Goal: Task Accomplishment & Management: Use online tool/utility

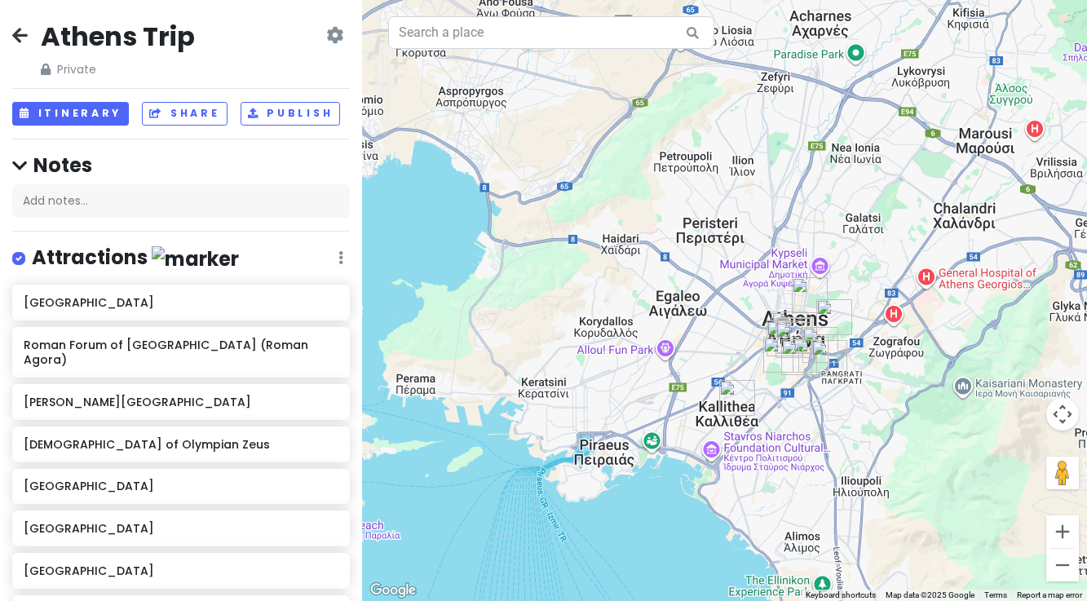
scroll to position [566, 0]
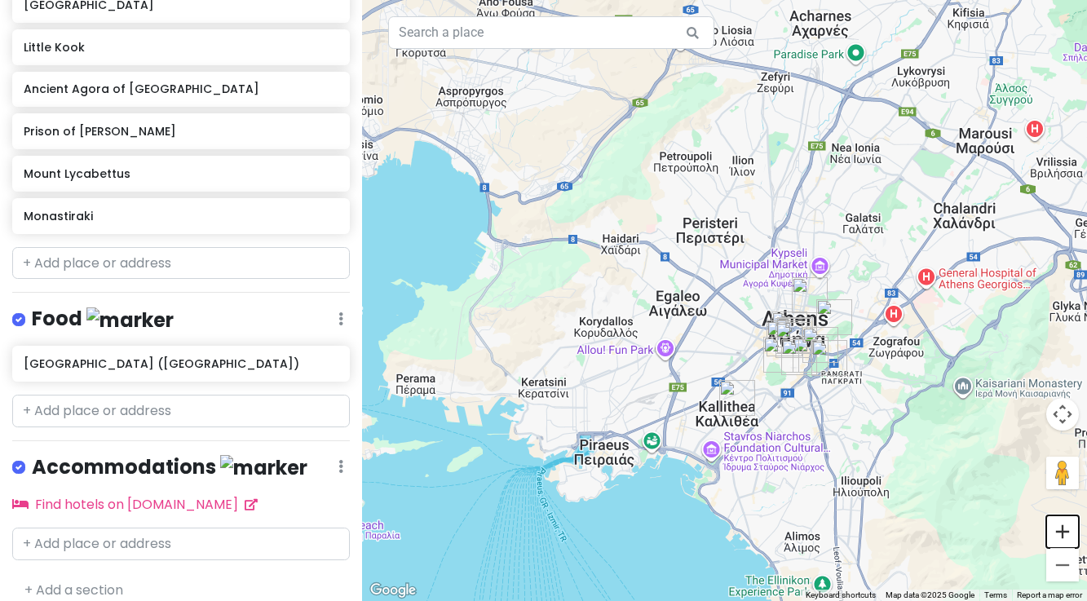
click at [1064, 535] on button "Zoom in" at bounding box center [1062, 531] width 33 height 33
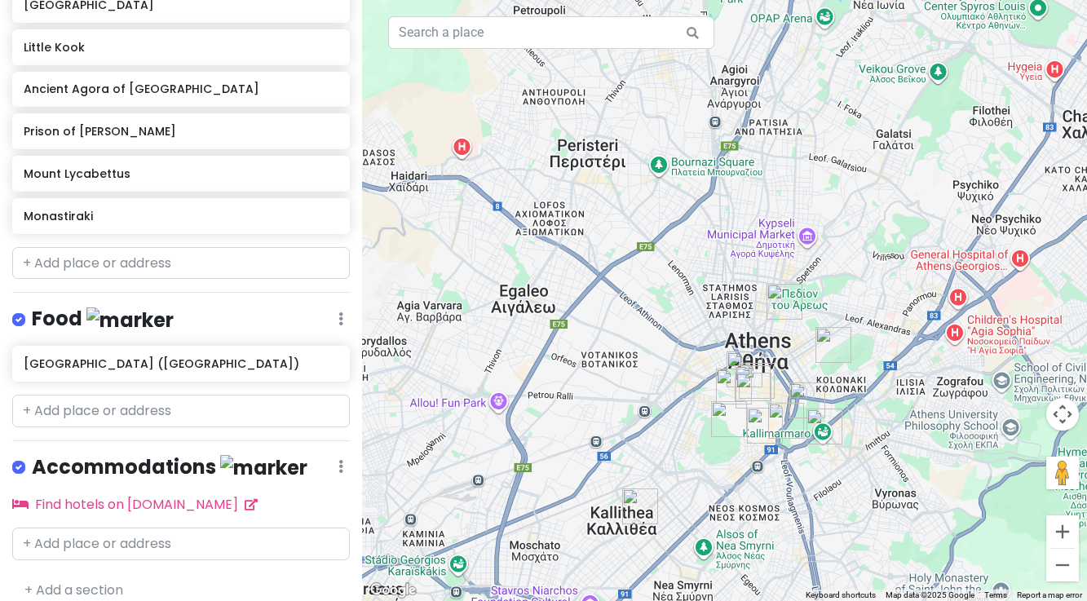
drag, startPoint x: 930, startPoint y: 481, endPoint x: 820, endPoint y: 449, distance: 114.6
click at [820, 449] on div at bounding box center [724, 300] width 725 height 601
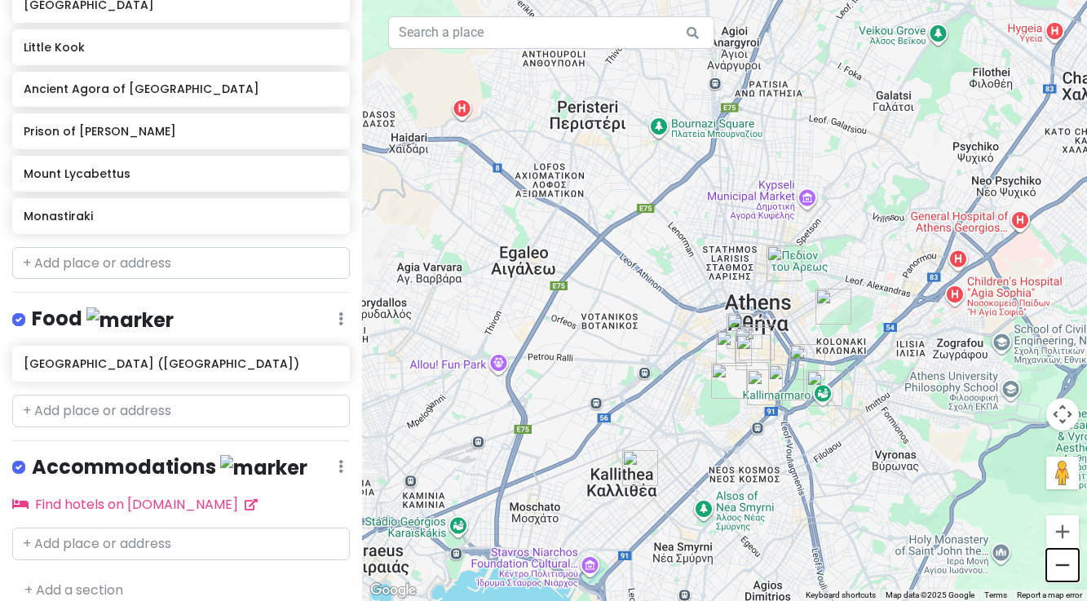
click at [1063, 573] on button "Zoom out" at bounding box center [1062, 565] width 33 height 33
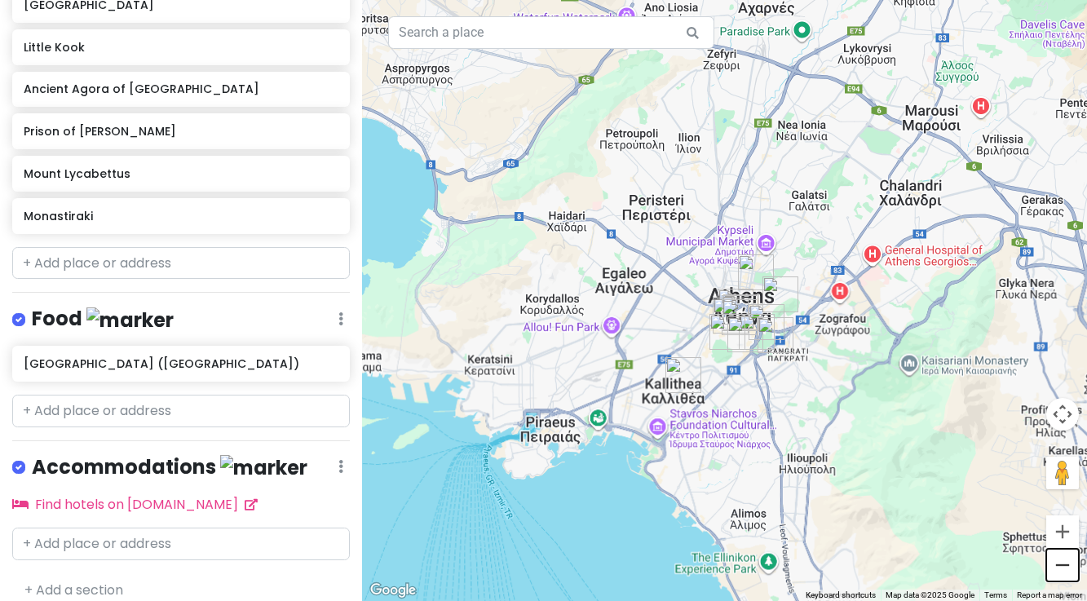
click at [1063, 572] on button "Zoom out" at bounding box center [1062, 565] width 33 height 33
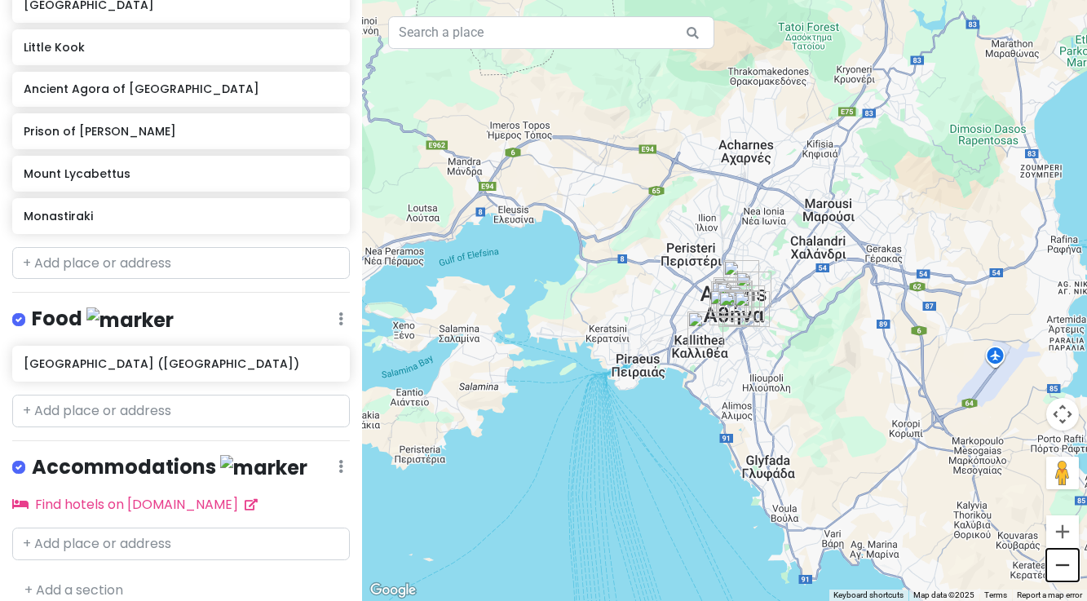
click at [1062, 572] on button "Zoom out" at bounding box center [1062, 565] width 33 height 33
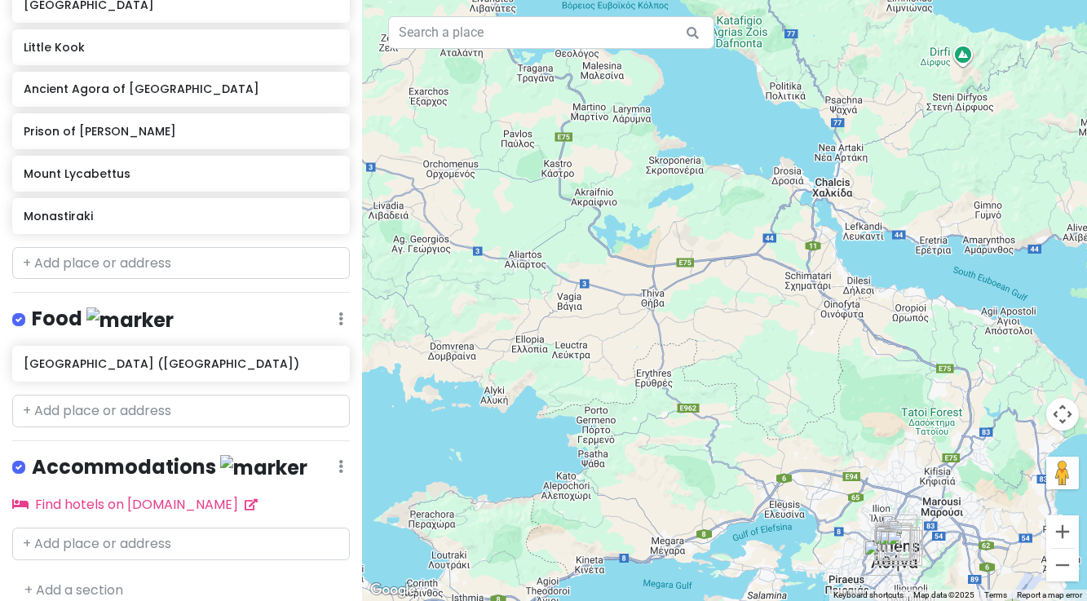
drag, startPoint x: 846, startPoint y: 316, endPoint x: 1012, endPoint y: 569, distance: 302.9
click at [1012, 569] on div at bounding box center [724, 300] width 725 height 601
click at [120, 250] on input "text" at bounding box center [181, 263] width 338 height 33
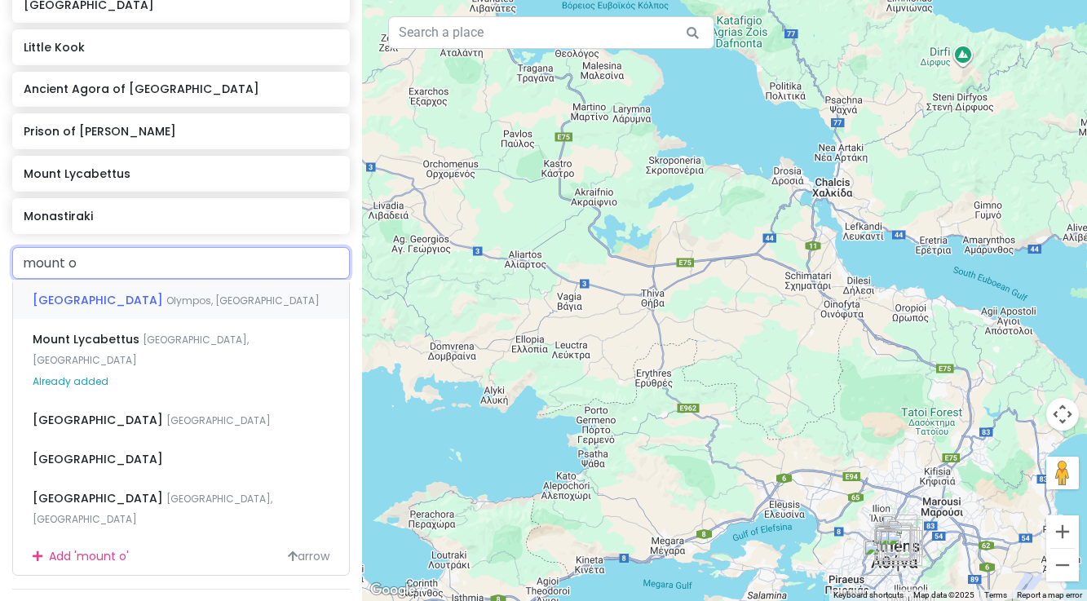
type input "mount ol"
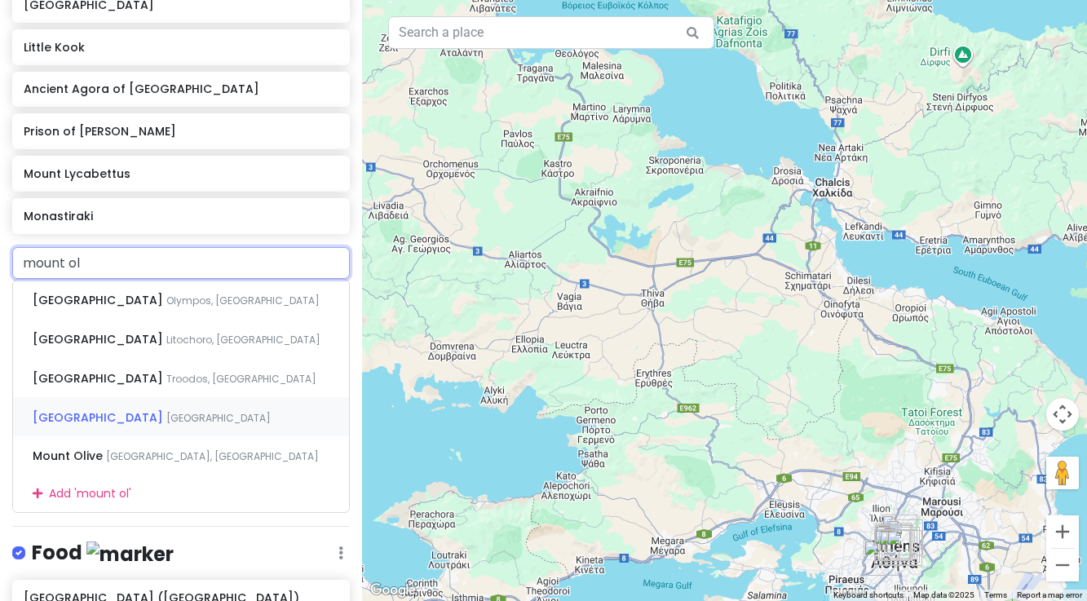
click at [129, 409] on span "[GEOGRAPHIC_DATA]" at bounding box center [100, 417] width 134 height 16
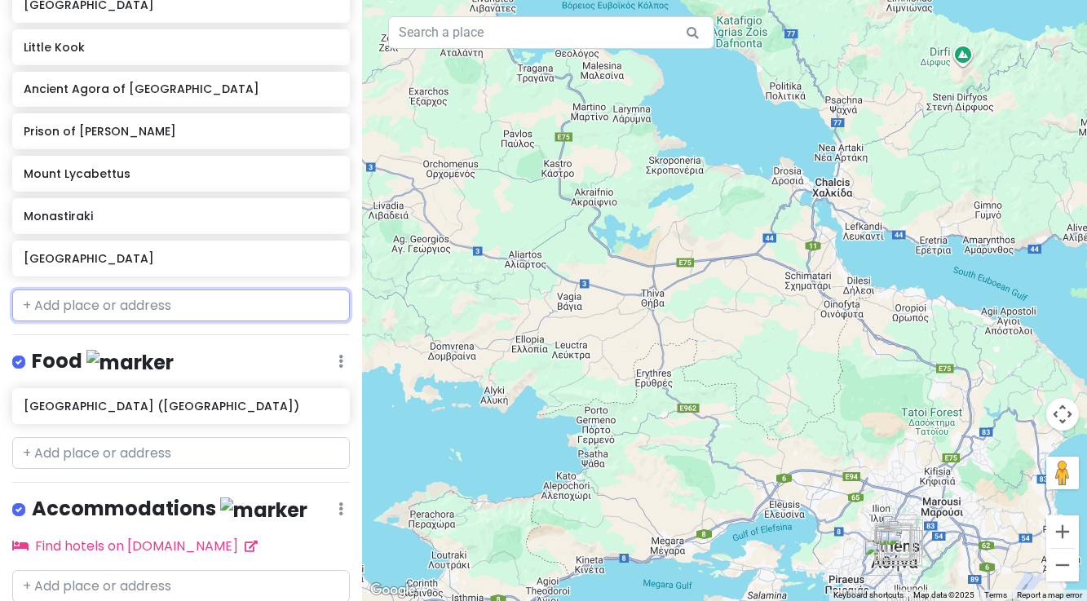
scroll to position [608, 0]
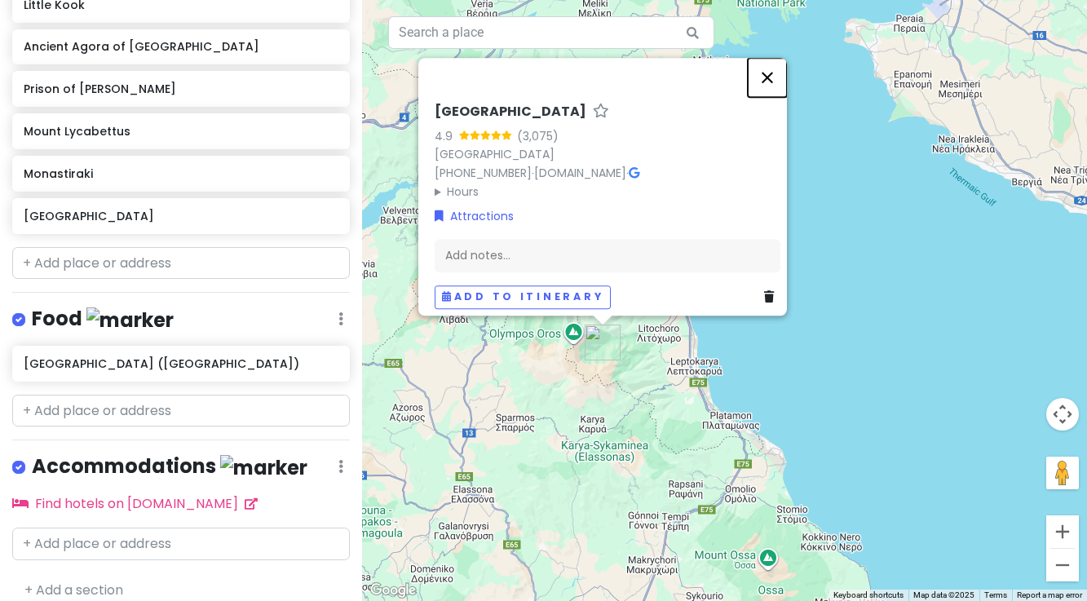
click at [776, 65] on button "Close" at bounding box center [767, 77] width 39 height 39
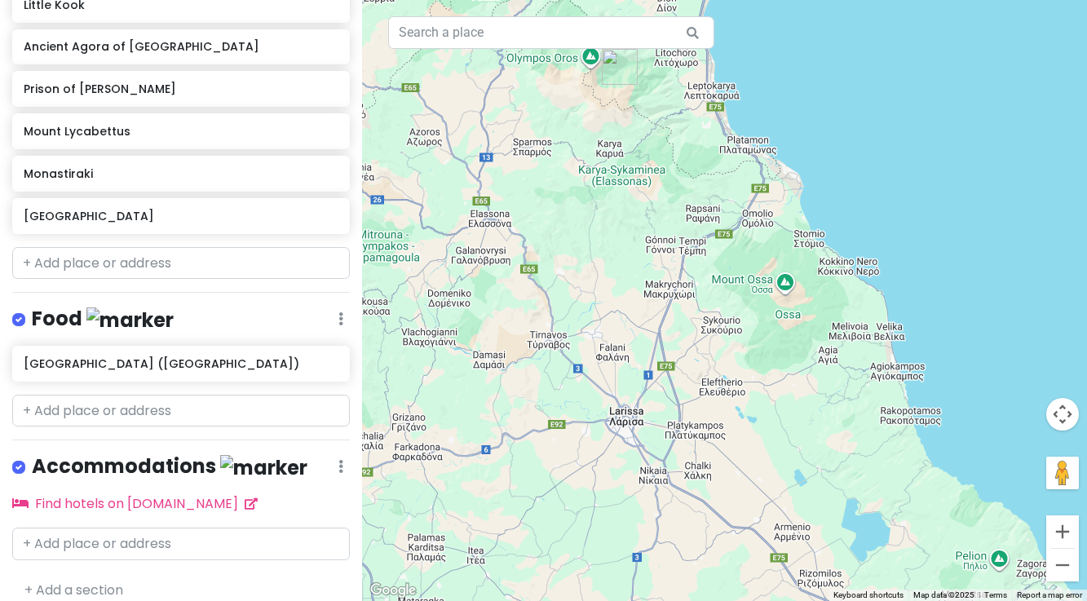
drag, startPoint x: 676, startPoint y: 450, endPoint x: 697, endPoint y: 149, distance: 301.7
click at [697, 149] on div at bounding box center [724, 300] width 725 height 601
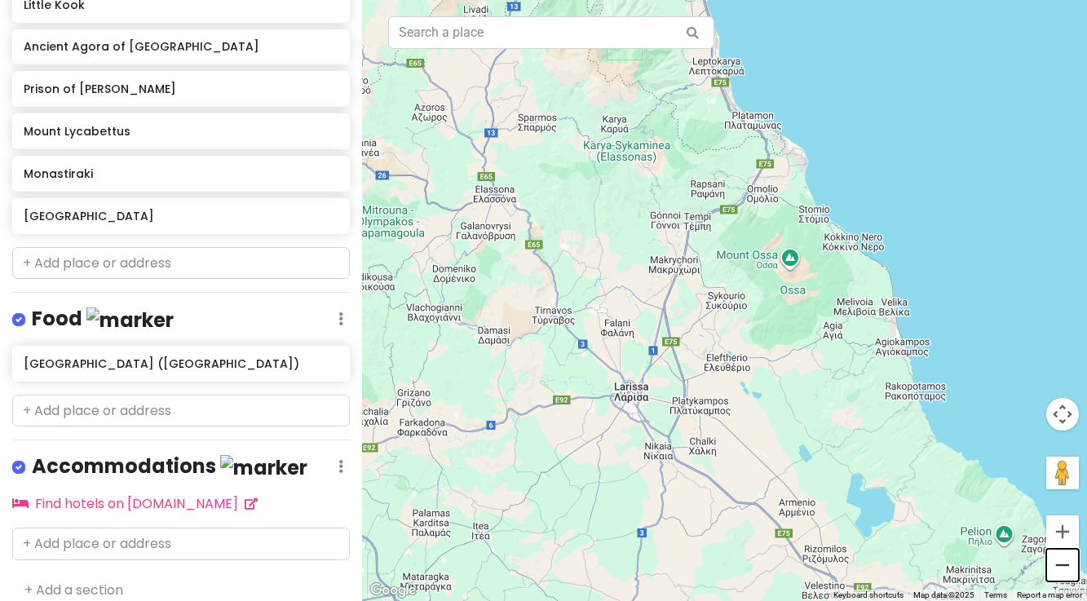
click at [1057, 564] on button "Zoom out" at bounding box center [1062, 565] width 33 height 33
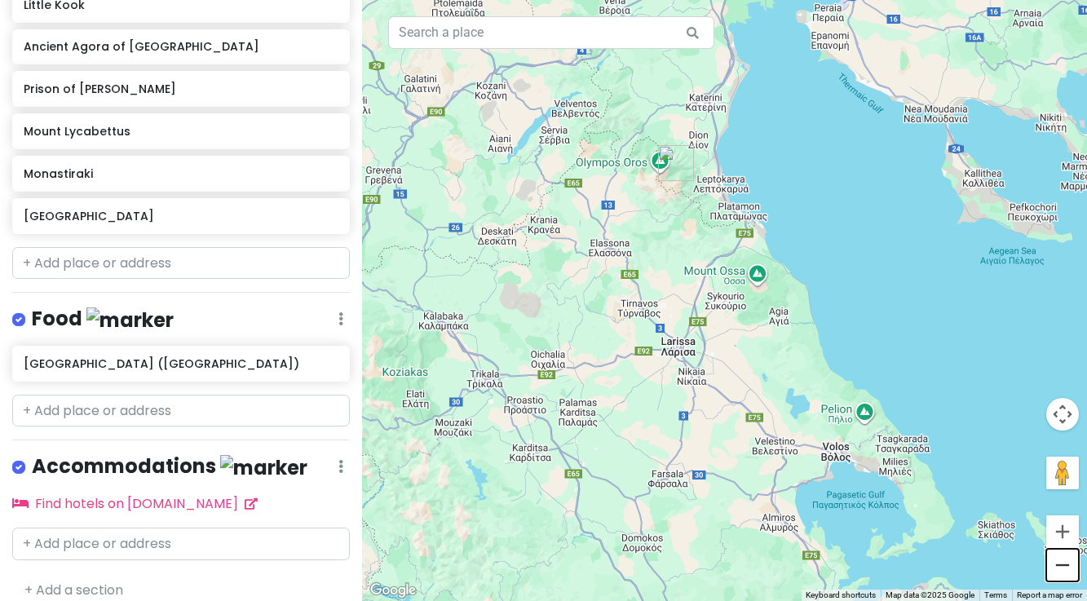
click at [1057, 564] on button "Zoom out" at bounding box center [1062, 565] width 33 height 33
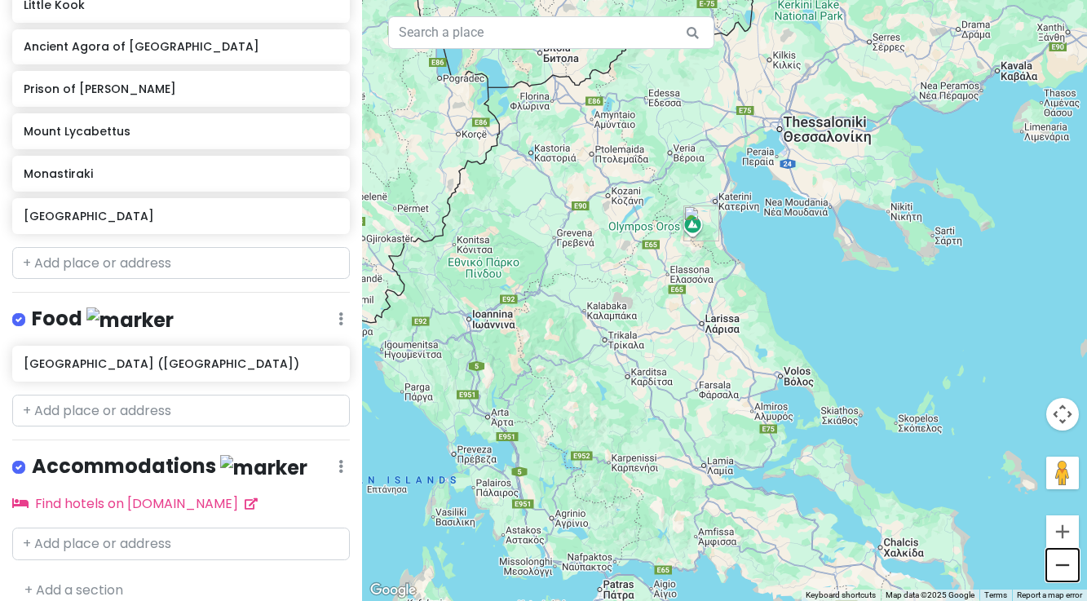
click at [1057, 564] on button "Zoom out" at bounding box center [1062, 565] width 33 height 33
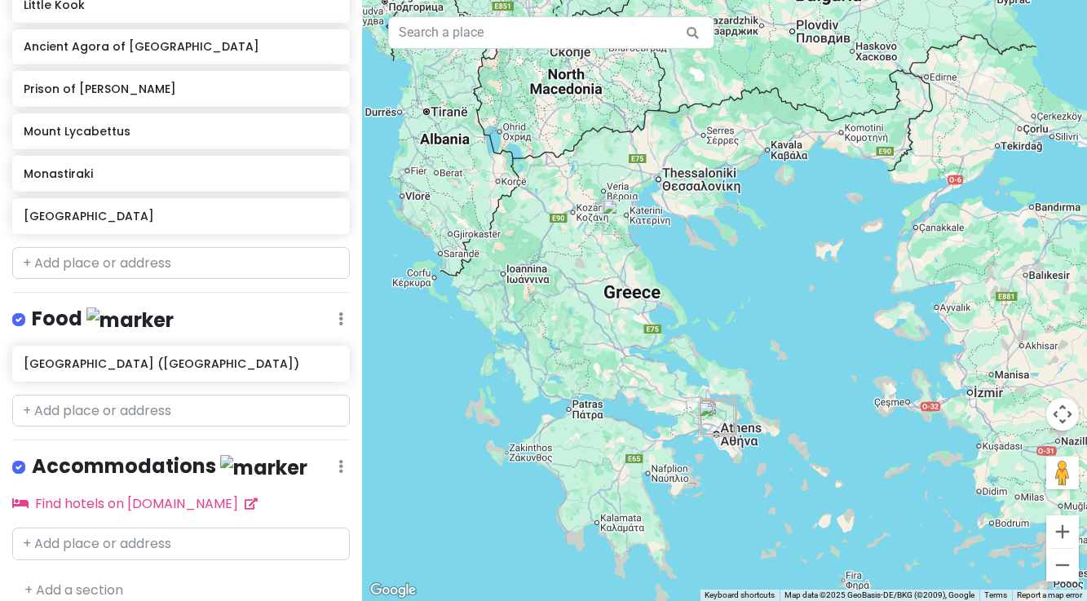
drag, startPoint x: 760, startPoint y: 427, endPoint x: 661, endPoint y: 388, distance: 105.9
click at [661, 388] on div at bounding box center [724, 300] width 725 height 601
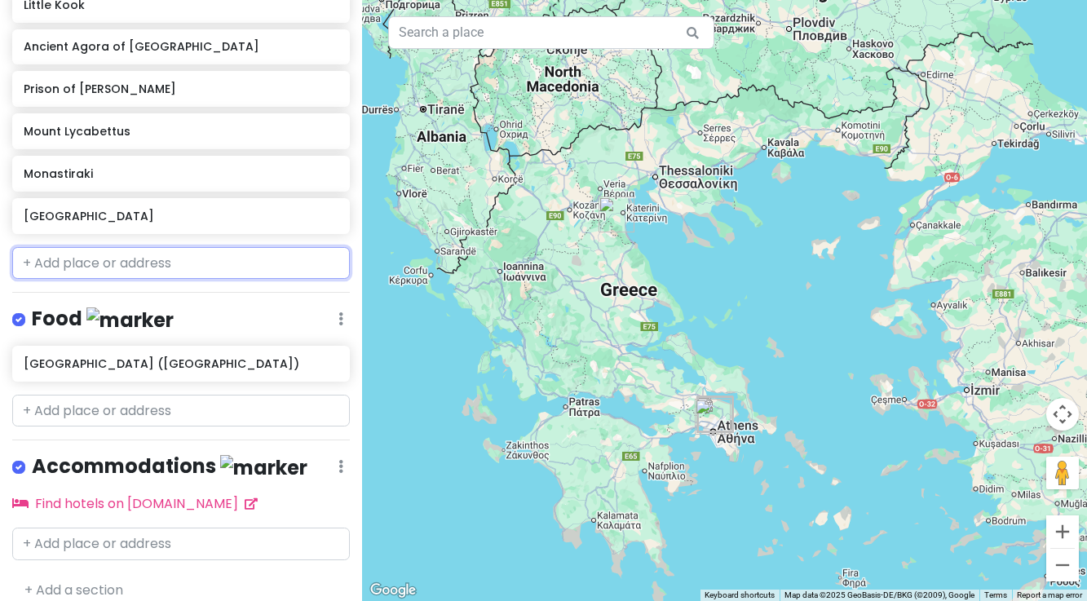
click at [127, 250] on input "text" at bounding box center [181, 263] width 338 height 33
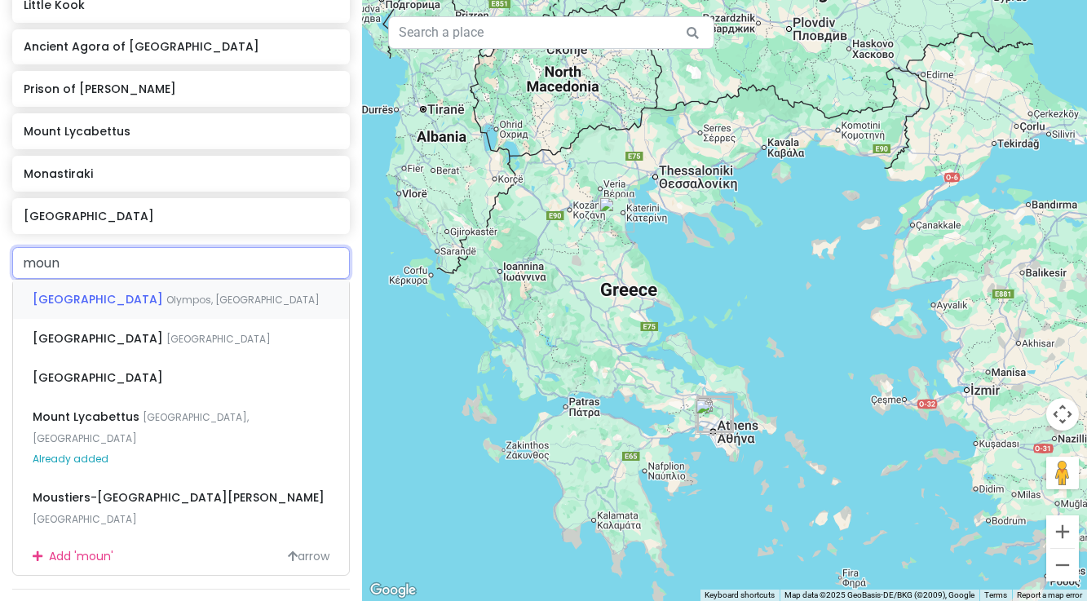
type input "mount"
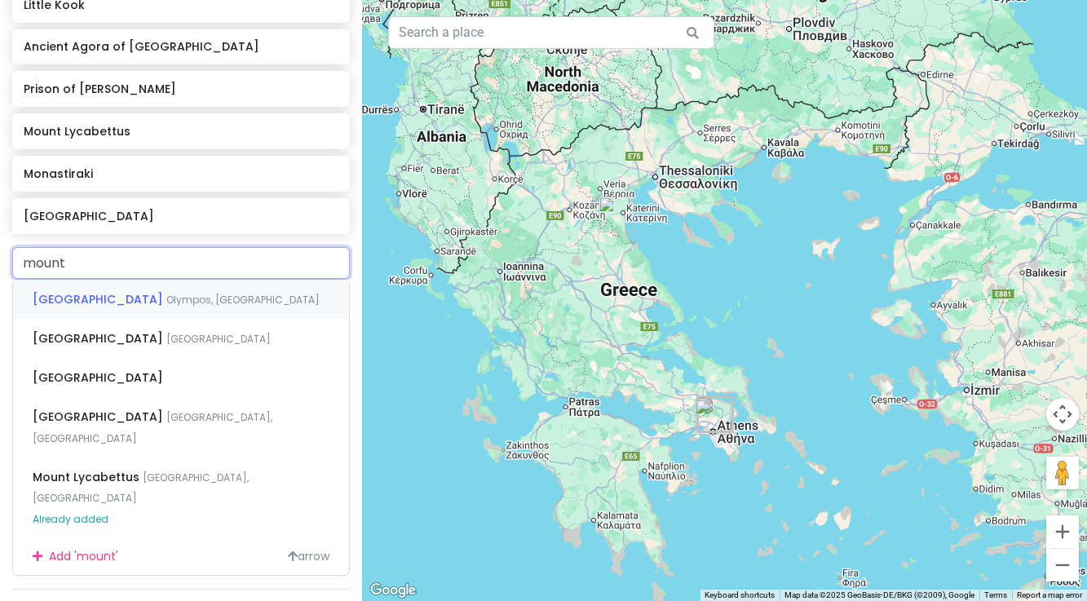
click at [166, 293] on span "Olympos, [GEOGRAPHIC_DATA]" at bounding box center [242, 300] width 153 height 14
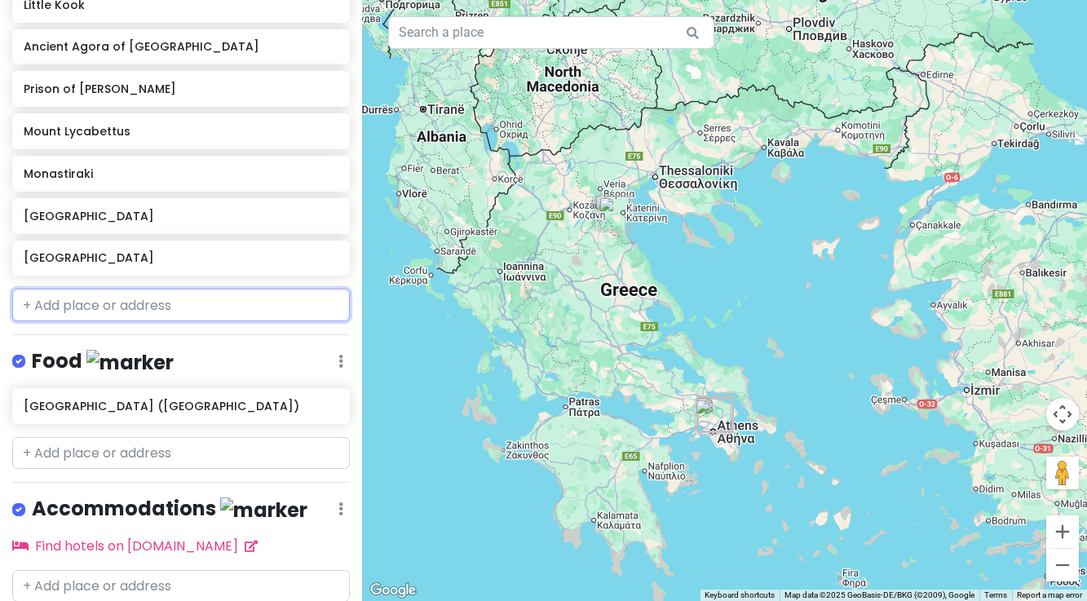
scroll to position [650, 0]
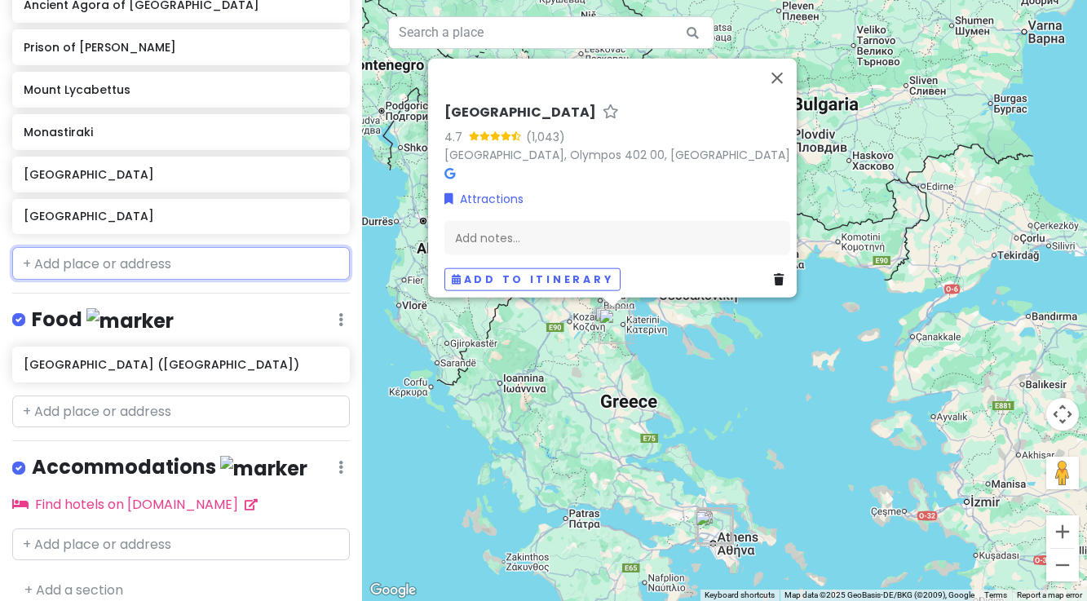
click at [91, 249] on input "text" at bounding box center [181, 263] width 338 height 33
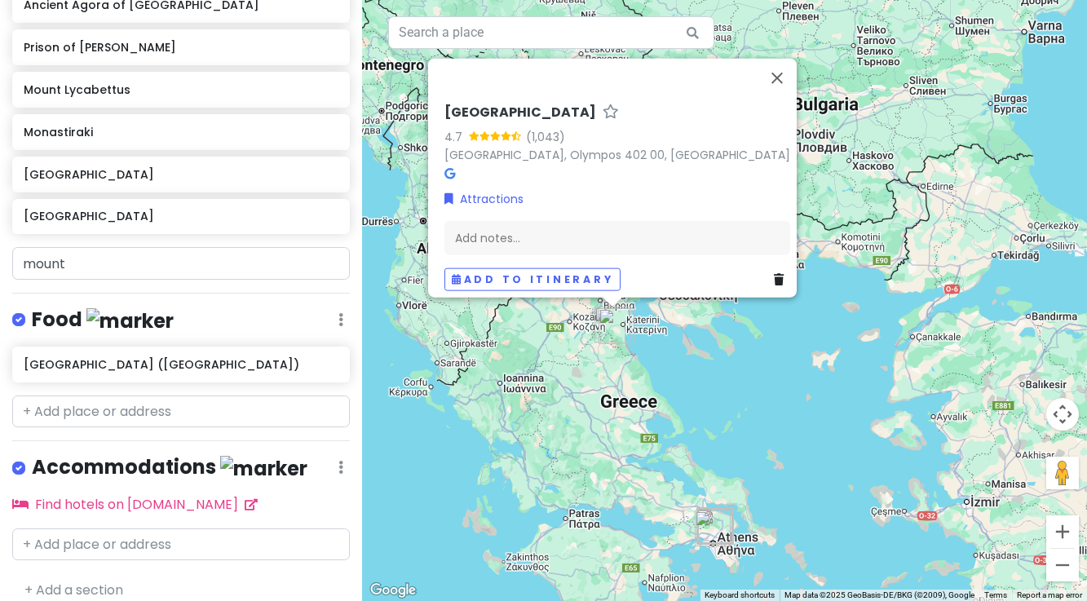
click at [409, 471] on div "[GEOGRAPHIC_DATA] 4.7 (1,043) [GEOGRAPHIC_DATA], [GEOGRAPHIC_DATA] 402 00, [GEO…" at bounding box center [724, 300] width 725 height 601
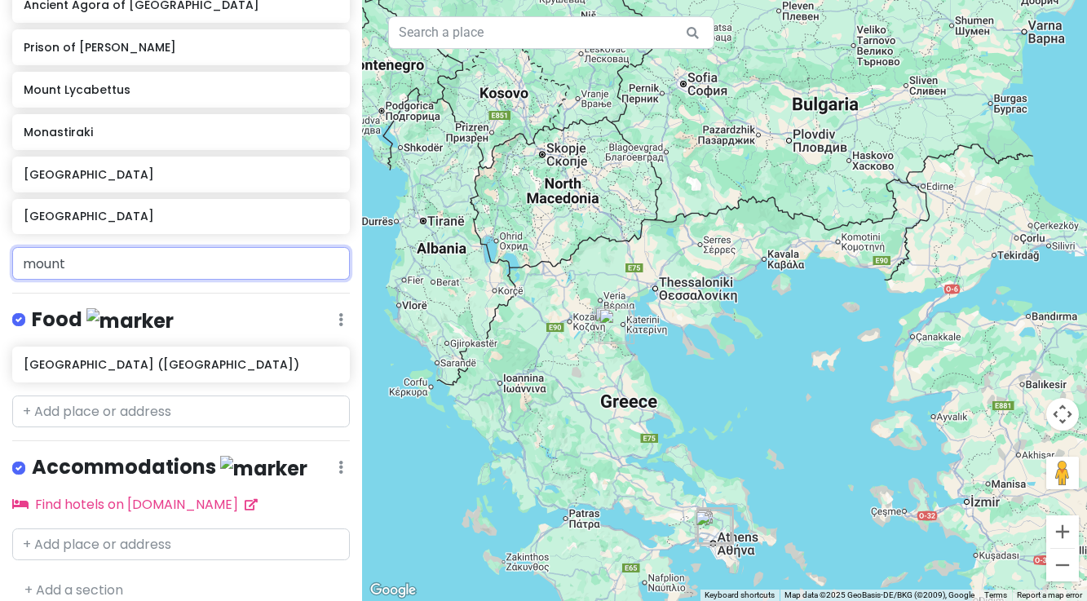
click at [126, 250] on input "mount" at bounding box center [181, 263] width 338 height 33
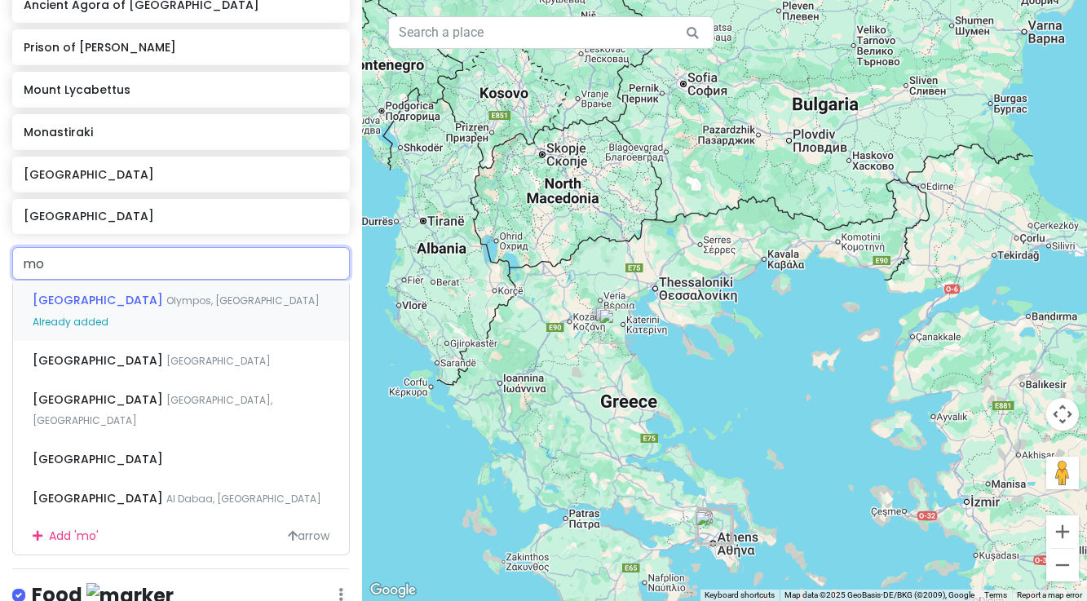
type input "m"
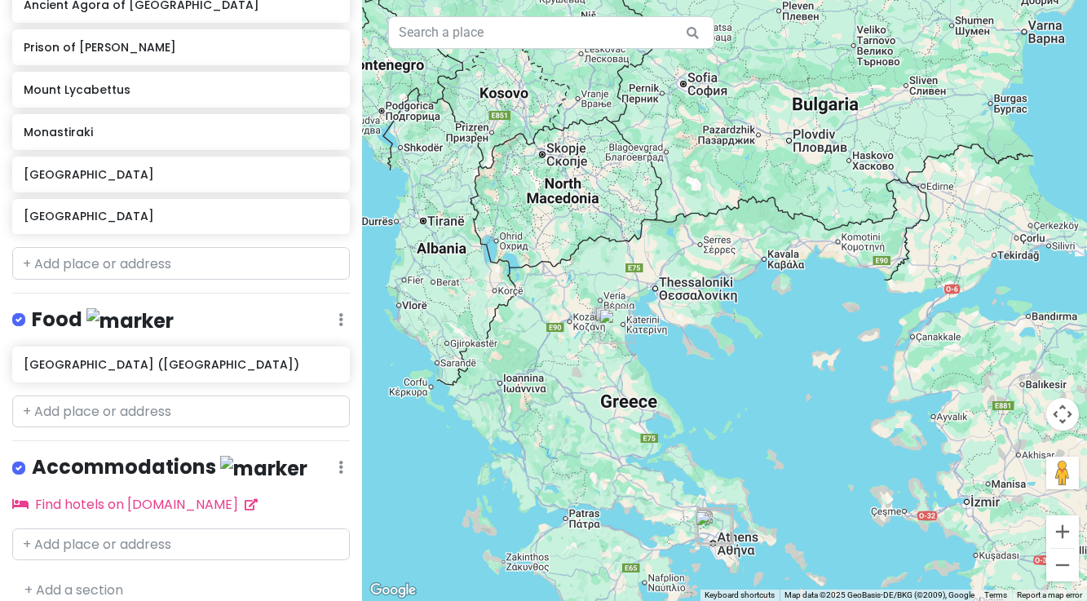
click at [339, 498] on div "Athens Trip Private Change Dates Make a Copy Delete Trip Go Pro ⚡️ Give Feedbac…" at bounding box center [181, 300] width 362 height 601
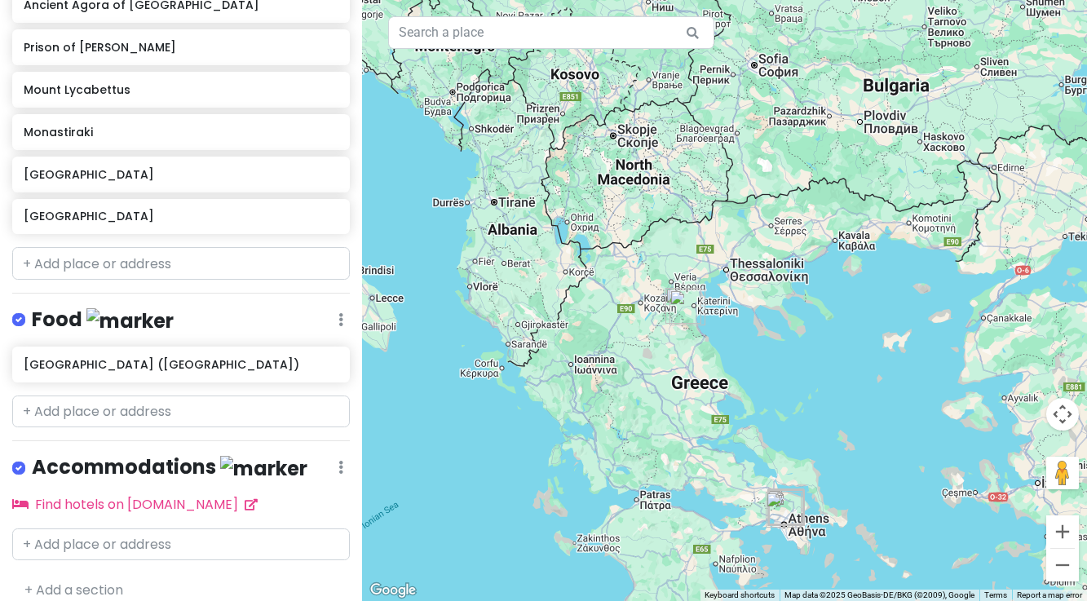
drag, startPoint x: 712, startPoint y: 392, endPoint x: 784, endPoint y: 373, distance: 75.0
click at [784, 373] on div at bounding box center [724, 300] width 725 height 601
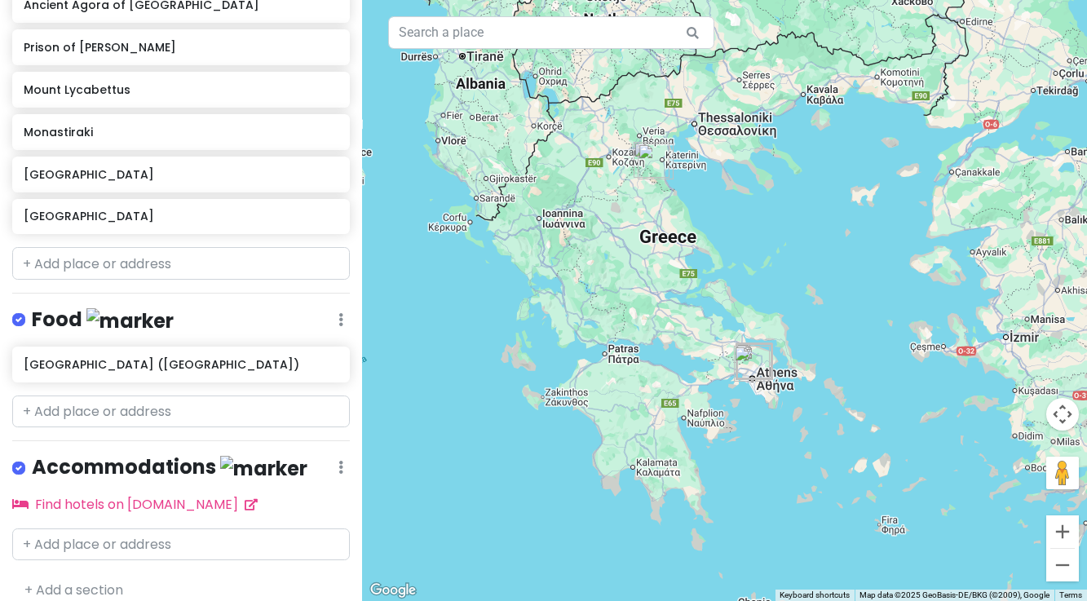
drag, startPoint x: 733, startPoint y: 495, endPoint x: 701, endPoint y: 347, distance: 151.0
click at [701, 347] on div at bounding box center [724, 300] width 725 height 601
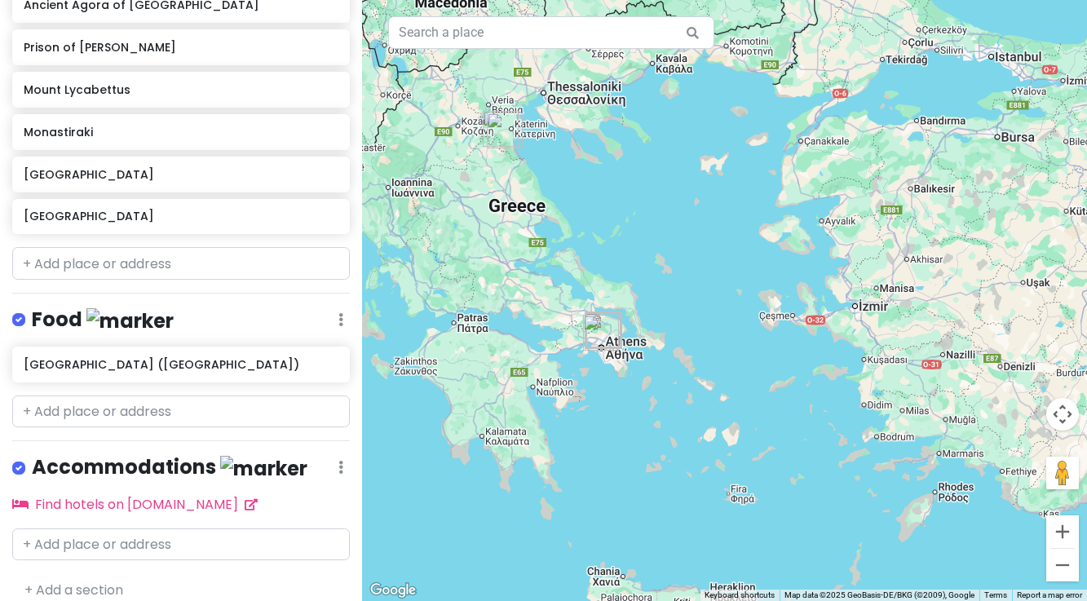
drag, startPoint x: 899, startPoint y: 350, endPoint x: 747, endPoint y: 319, distance: 155.6
click at [747, 319] on div at bounding box center [724, 300] width 725 height 601
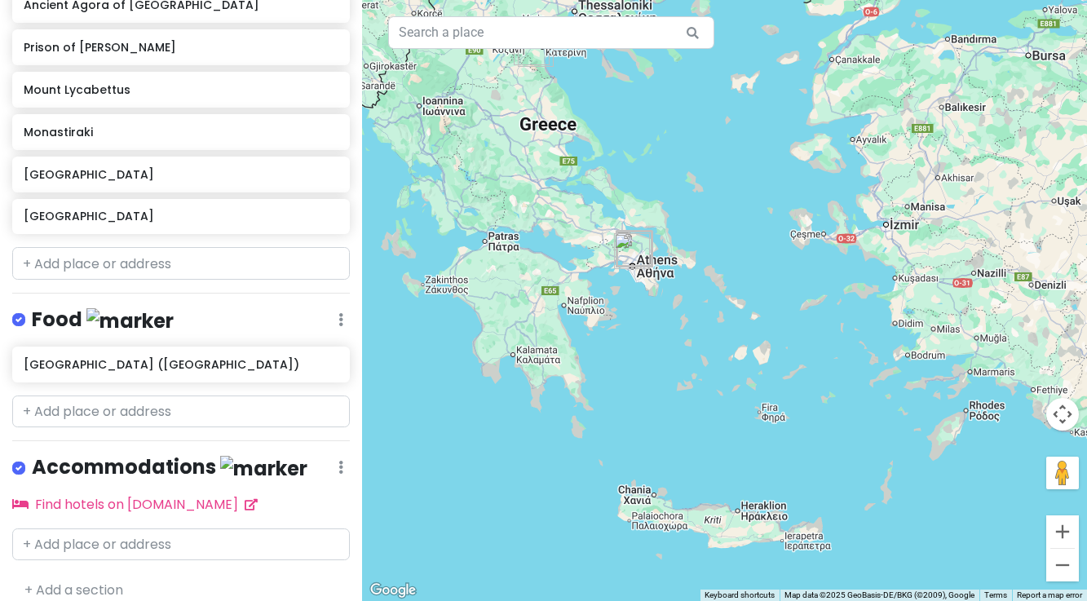
drag, startPoint x: 778, startPoint y: 450, endPoint x: 807, endPoint y: 369, distance: 85.6
click at [807, 369] on div at bounding box center [724, 300] width 725 height 601
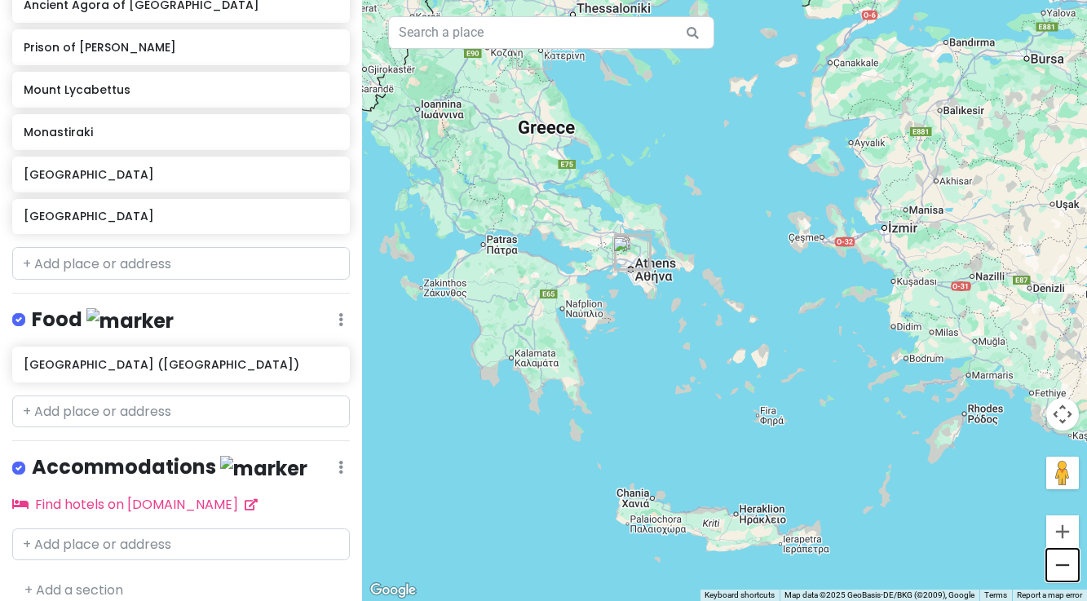
click at [1068, 564] on button "Zoom out" at bounding box center [1062, 565] width 33 height 33
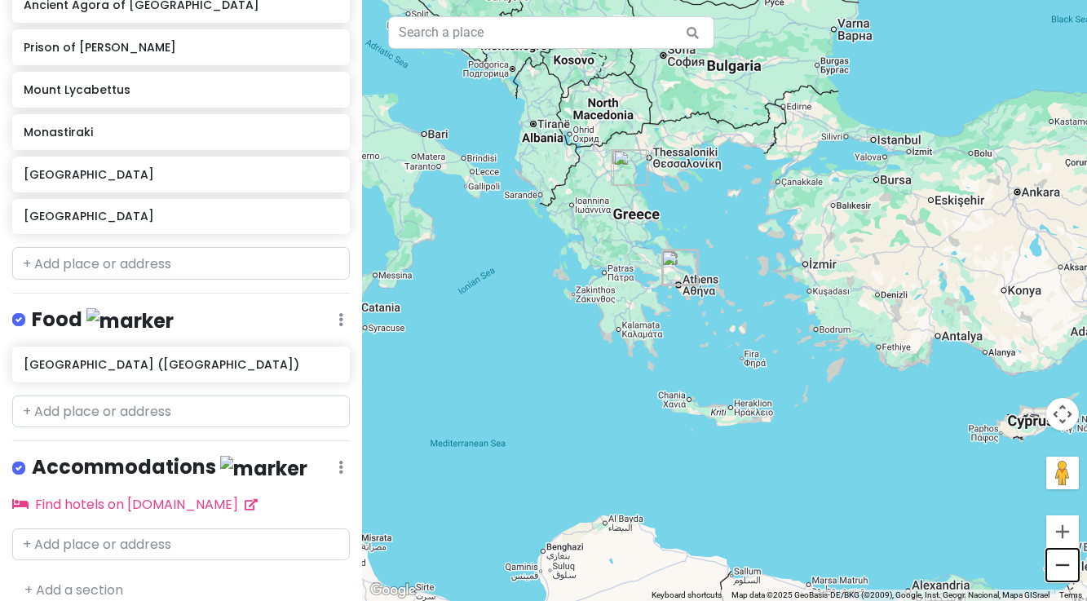
click at [1063, 571] on button "Zoom out" at bounding box center [1062, 565] width 33 height 33
